Goal: Task Accomplishment & Management: Complete application form

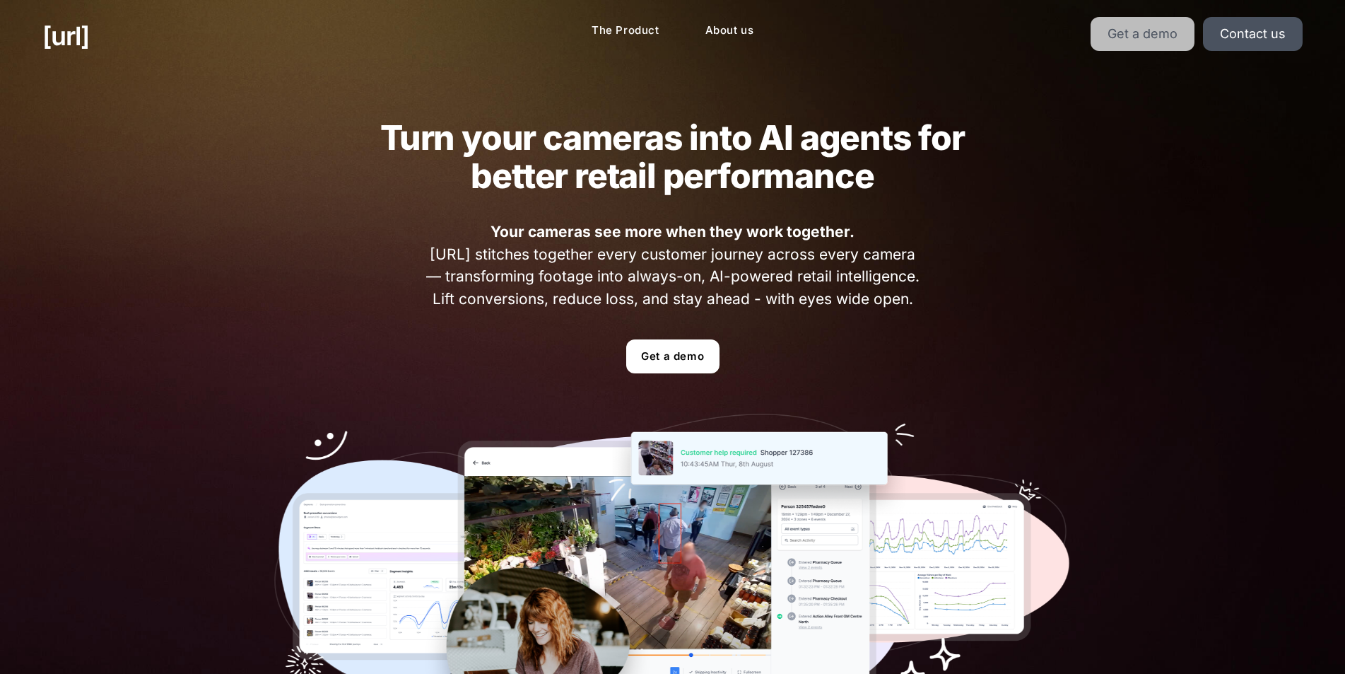
click at [1163, 31] on link "Get a demo" at bounding box center [1143, 34] width 104 height 34
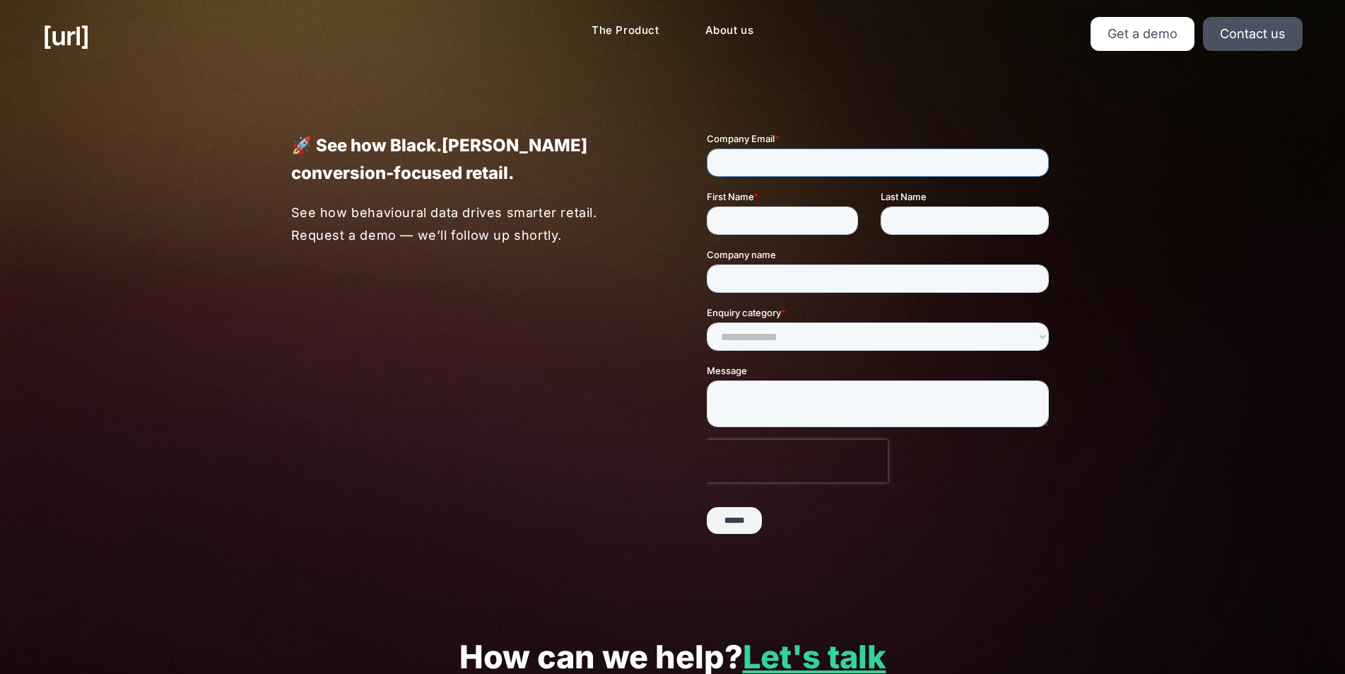
click at [864, 164] on input "Company Email *" at bounding box center [877, 162] width 342 height 28
click at [766, 157] on input "Company Email *" at bounding box center [877, 162] width 342 height 28
